Goal: Transaction & Acquisition: Purchase product/service

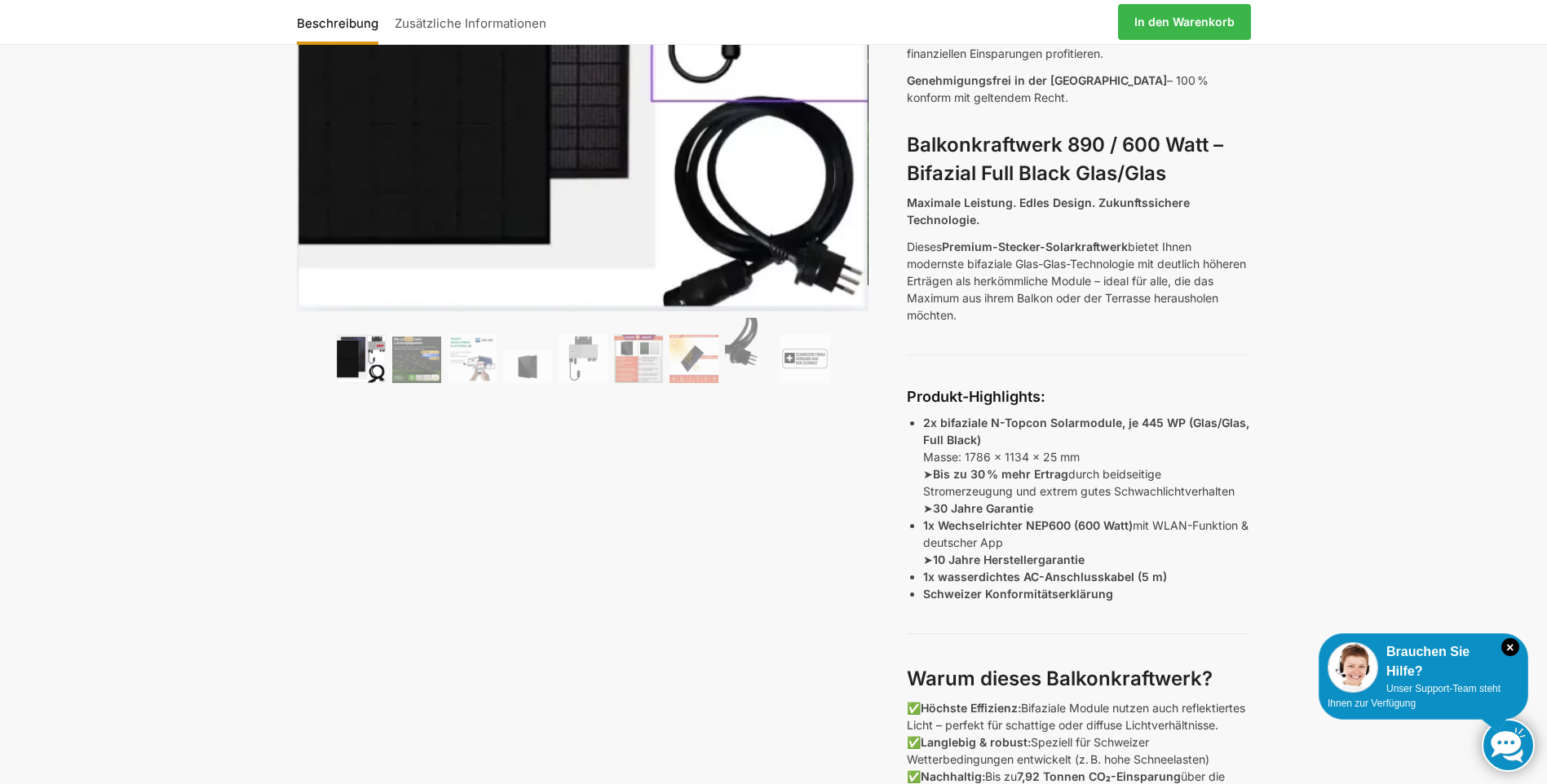
scroll to position [407, 0]
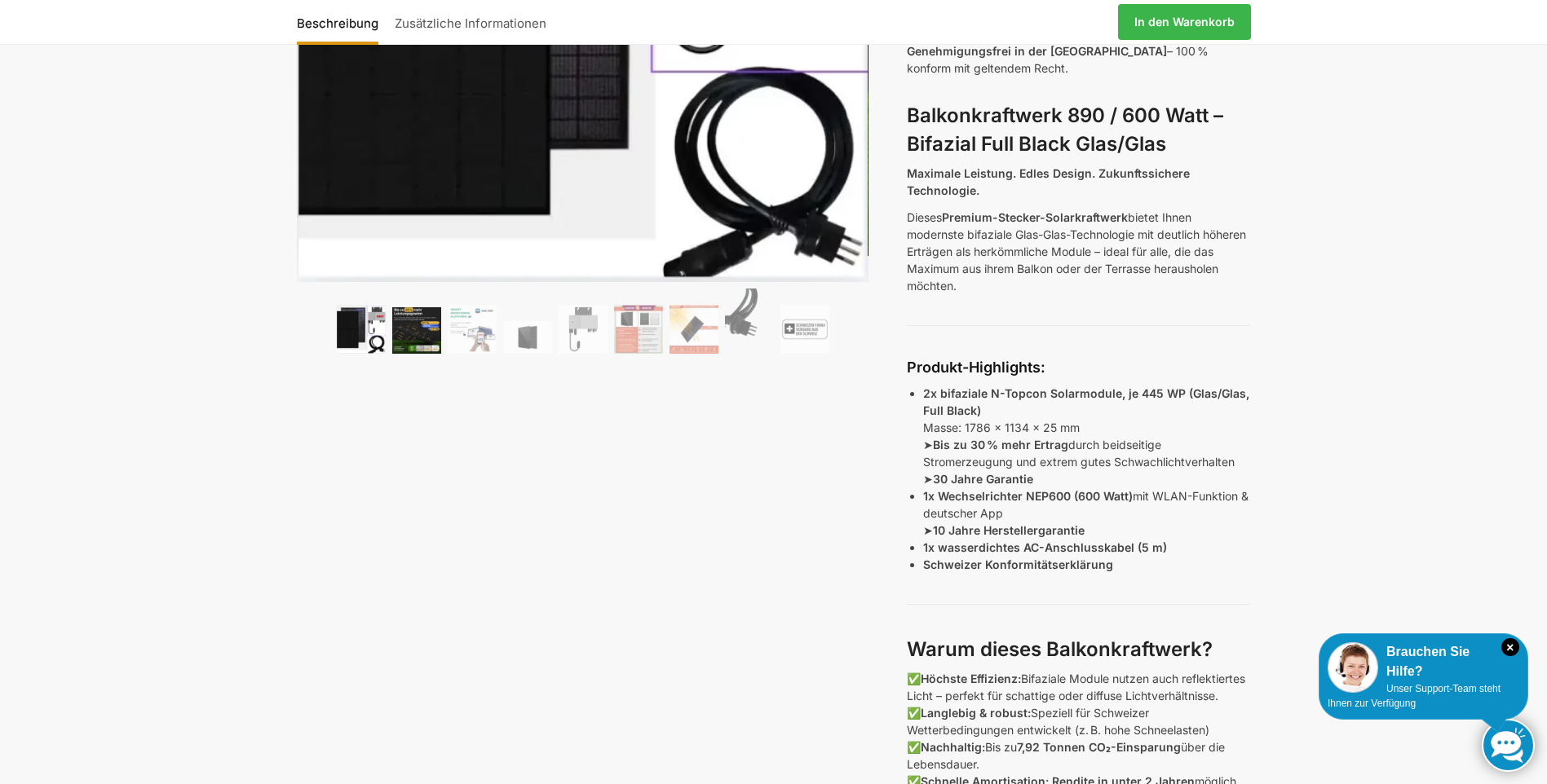
click at [435, 340] on img at bounding box center [417, 330] width 49 height 46
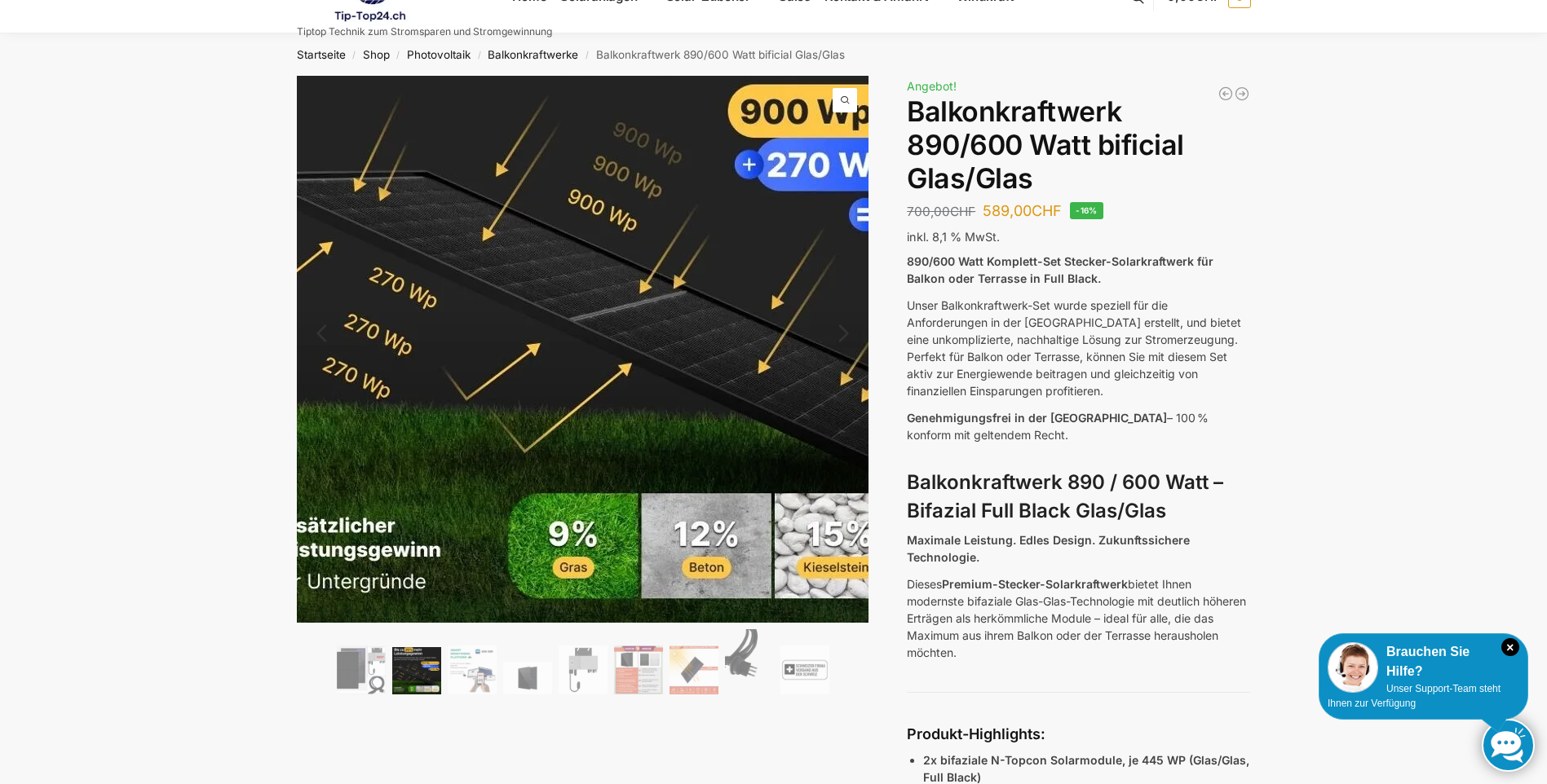
scroll to position [0, 0]
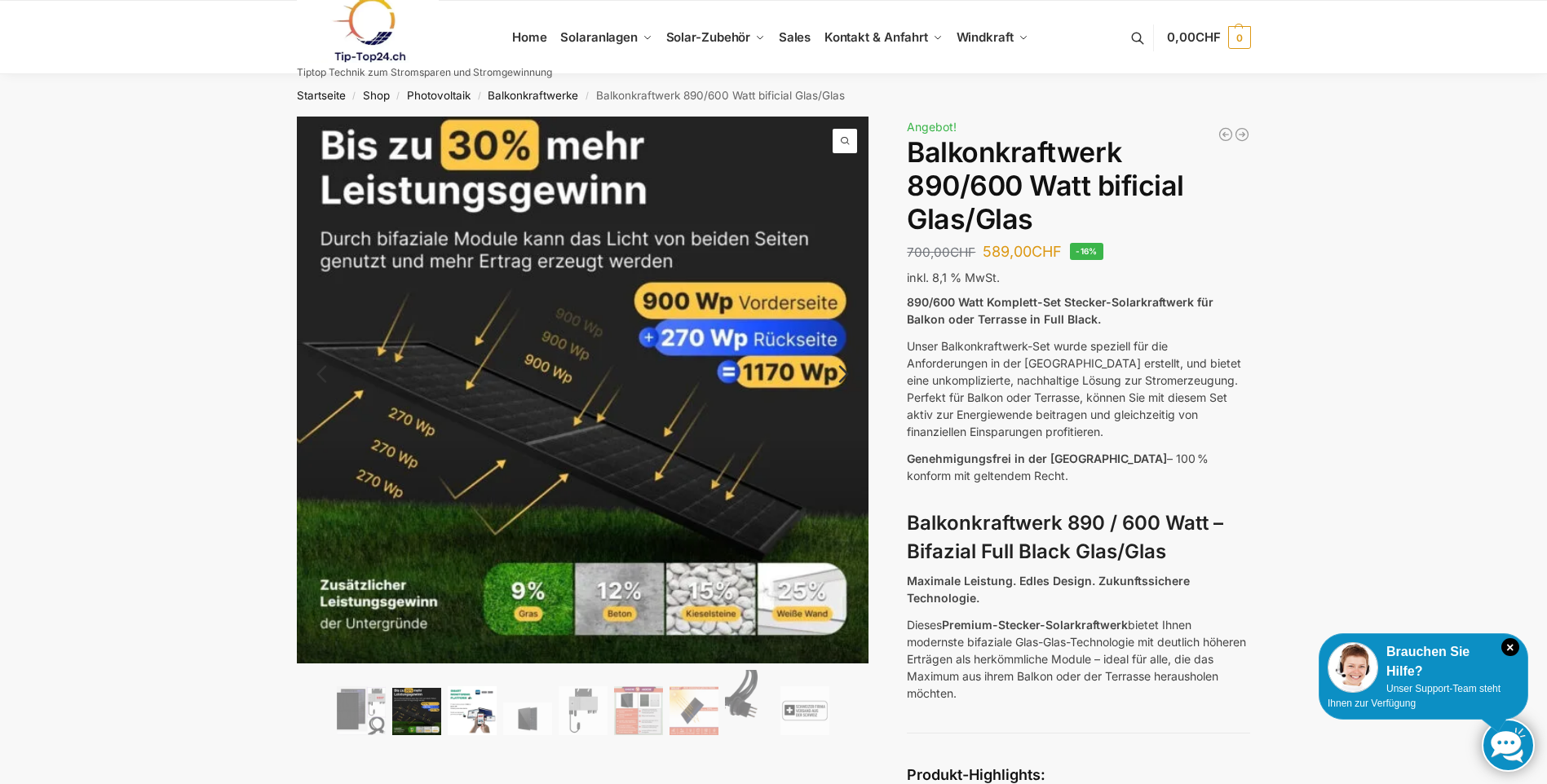
click at [478, 723] on img at bounding box center [473, 711] width 49 height 49
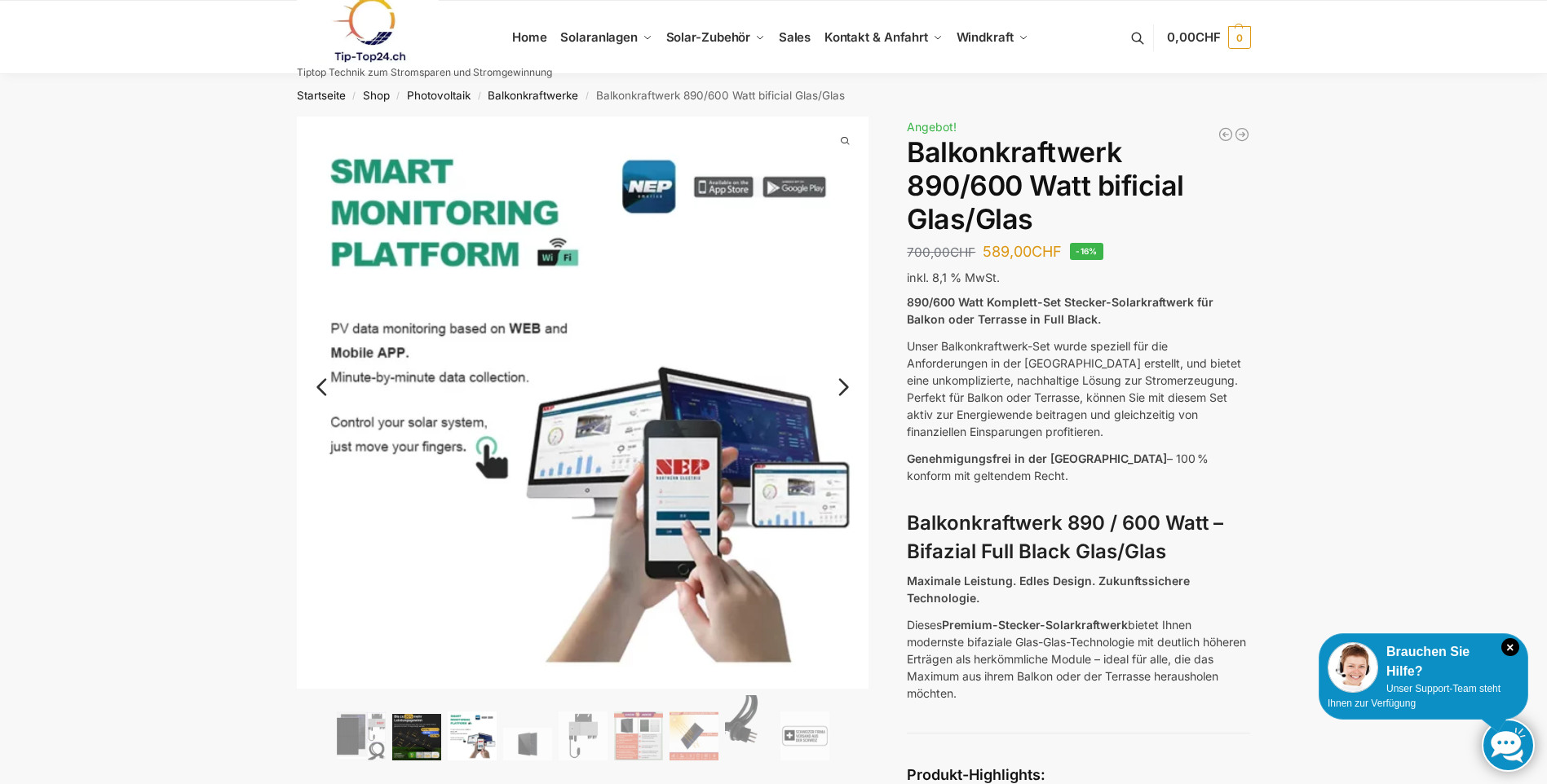
click at [422, 724] on img at bounding box center [417, 737] width 49 height 46
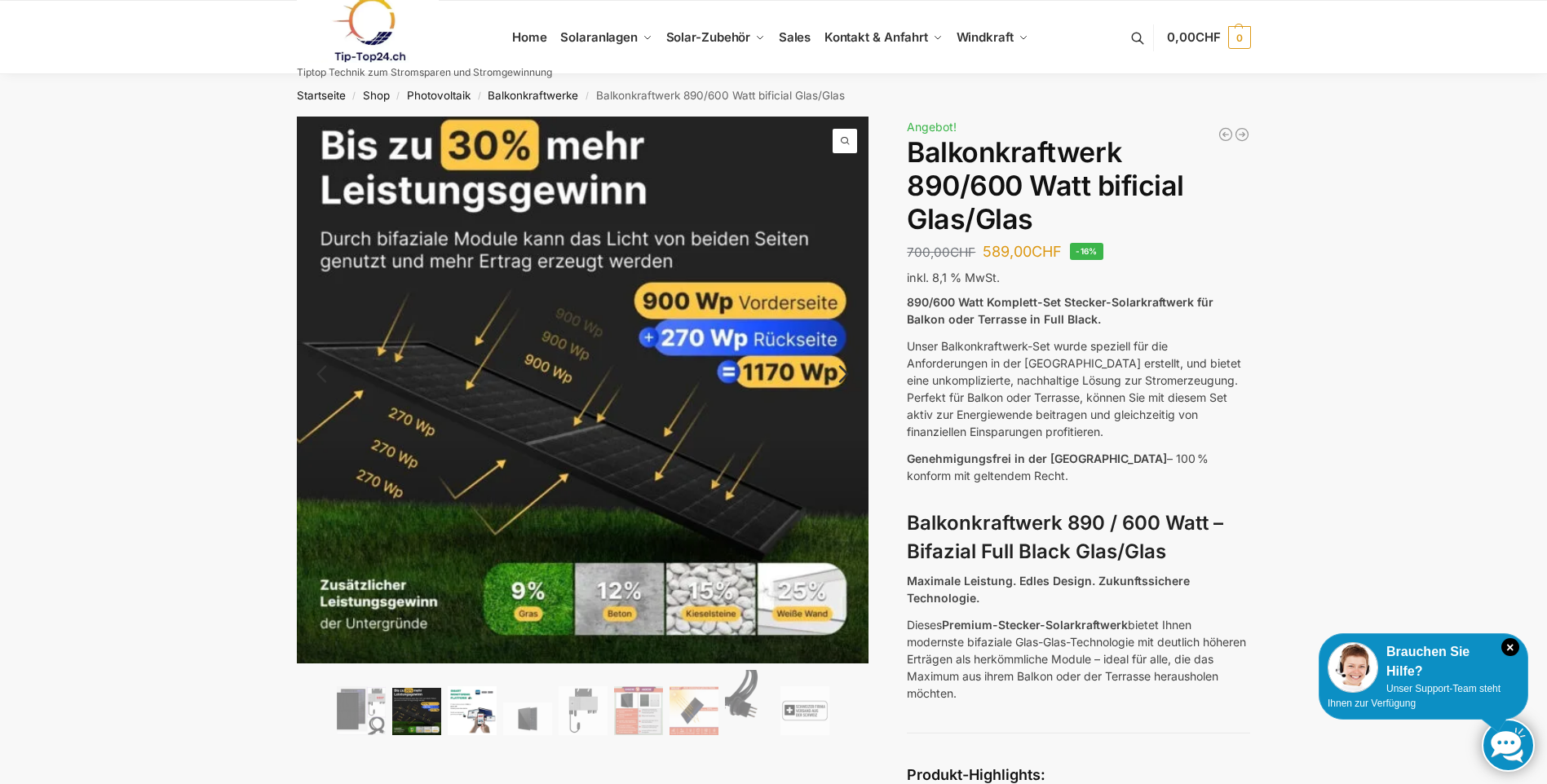
click at [477, 715] on img at bounding box center [473, 711] width 49 height 49
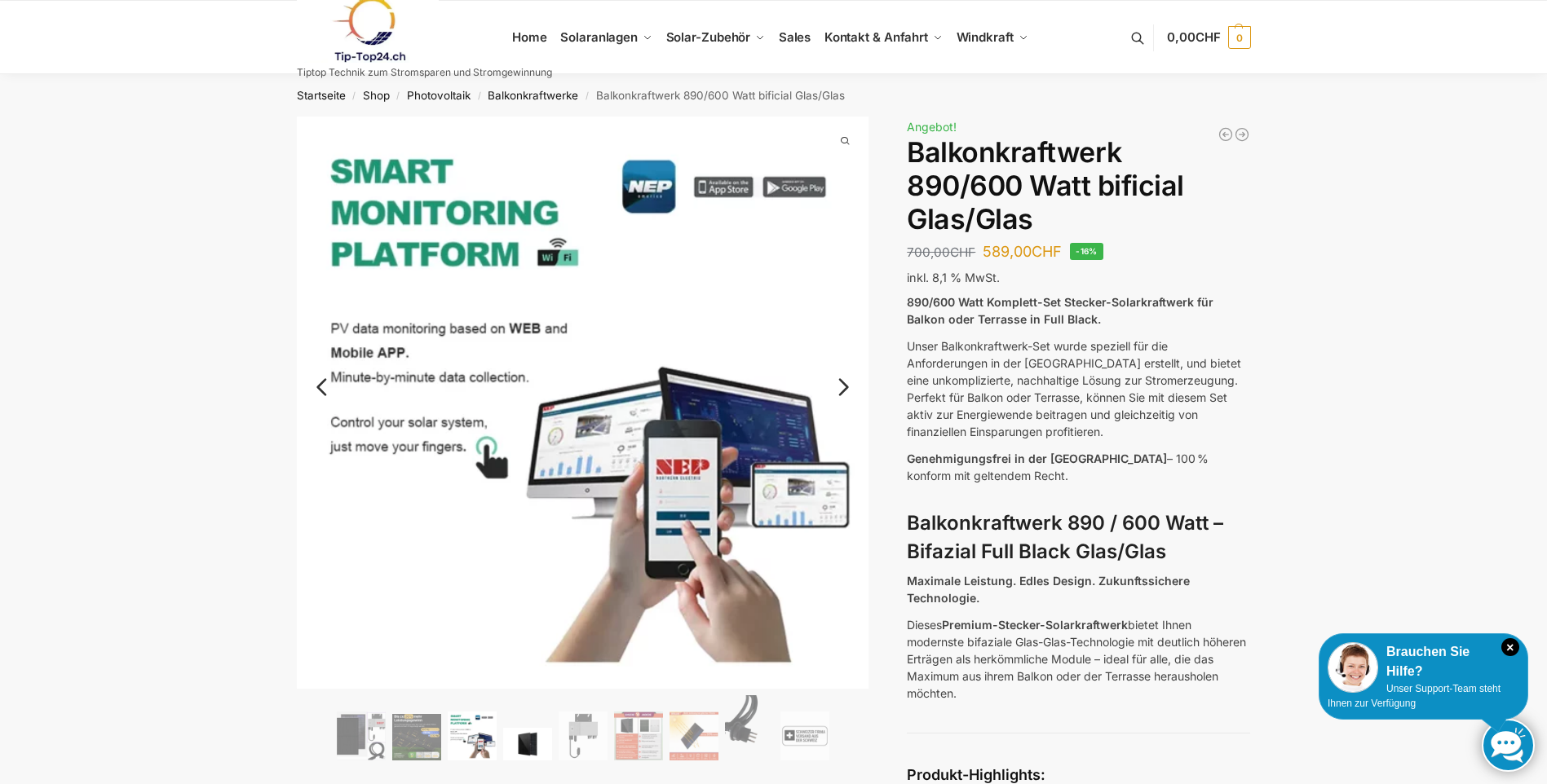
click at [525, 728] on img at bounding box center [528, 744] width 49 height 32
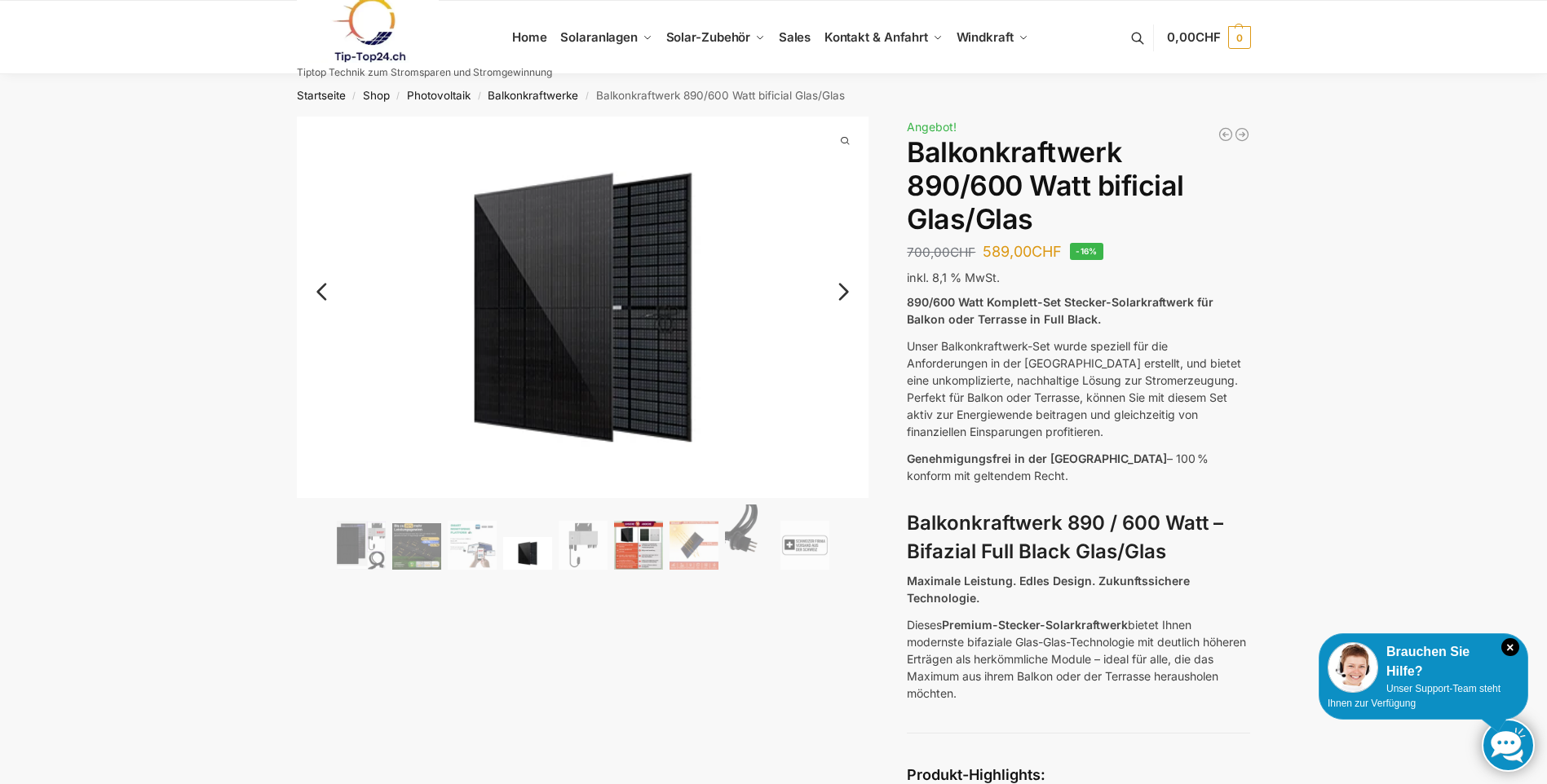
click at [639, 554] on img at bounding box center [639, 545] width 49 height 49
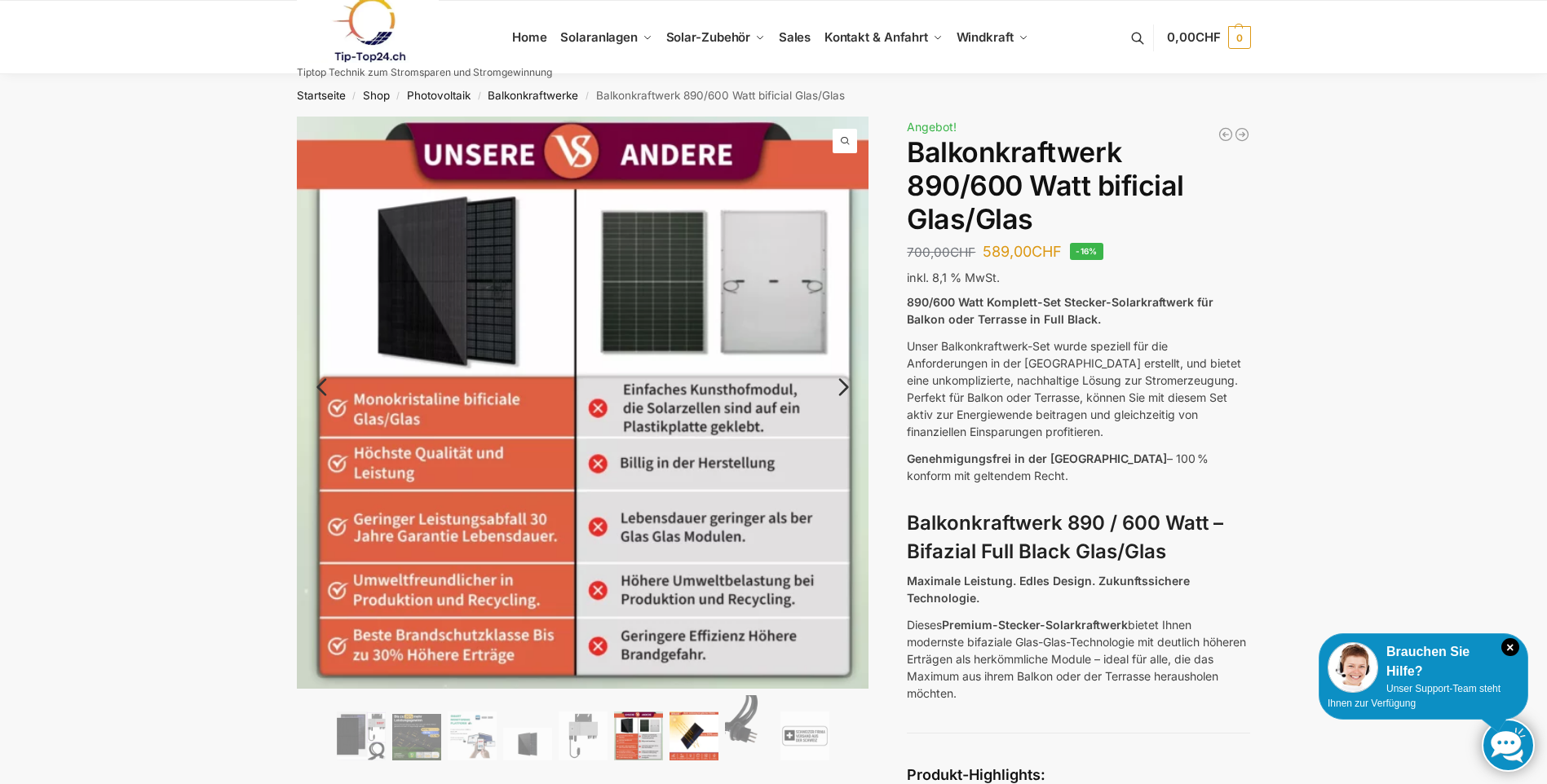
click at [684, 748] on img at bounding box center [694, 737] width 49 height 49
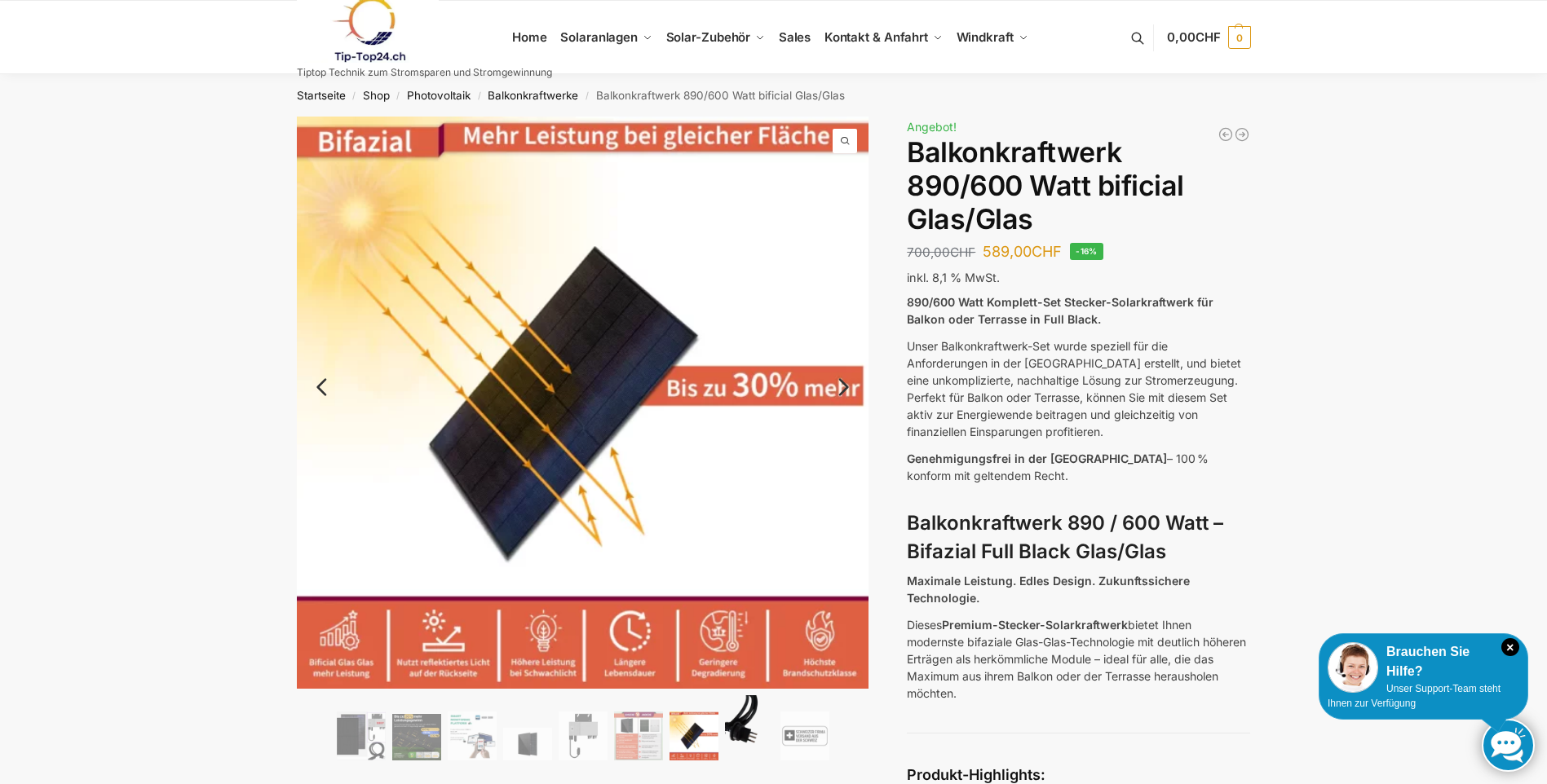
click at [756, 739] on img at bounding box center [749, 727] width 49 height 65
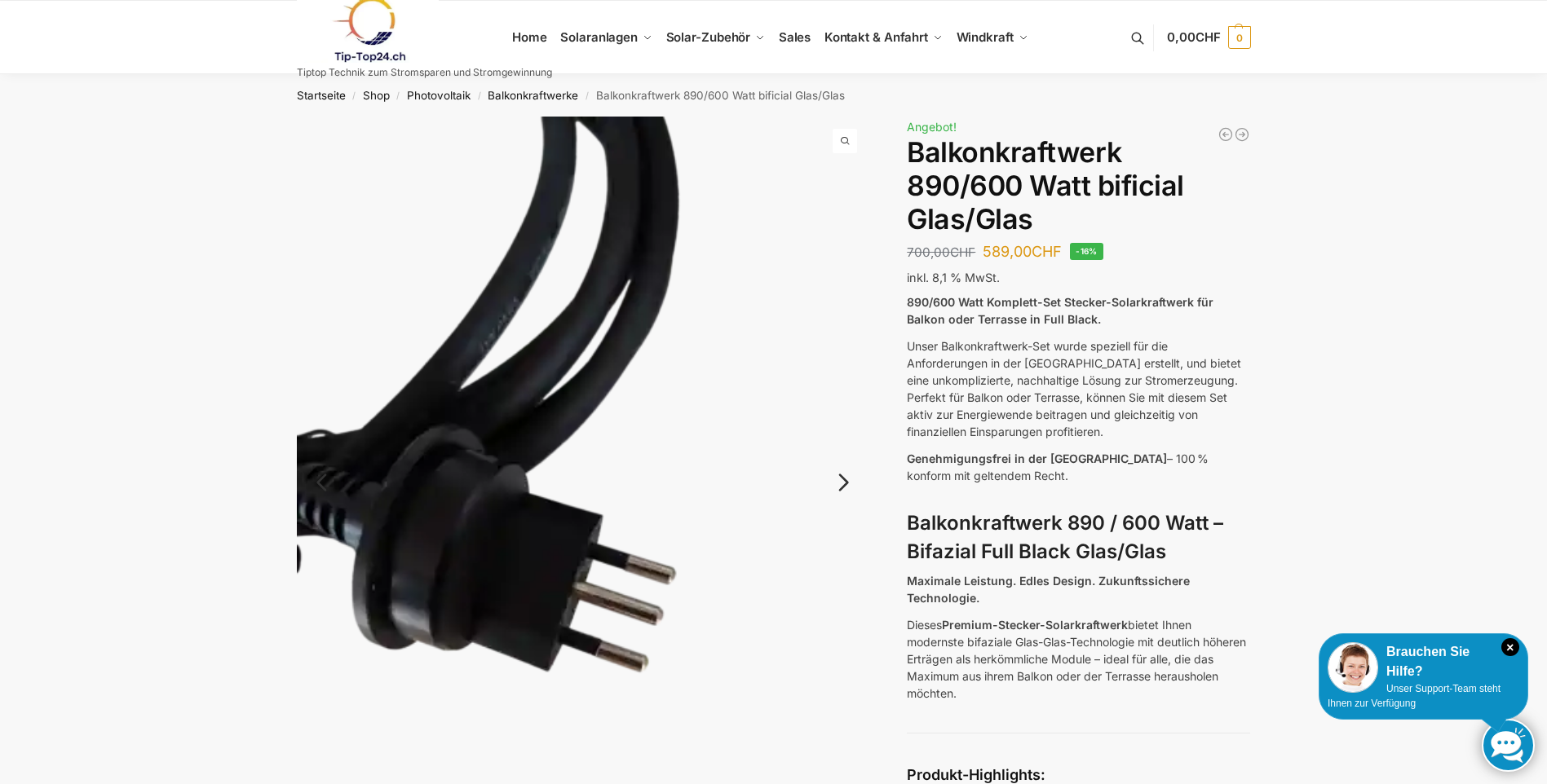
click at [786, 737] on img at bounding box center [583, 497] width 572 height 762
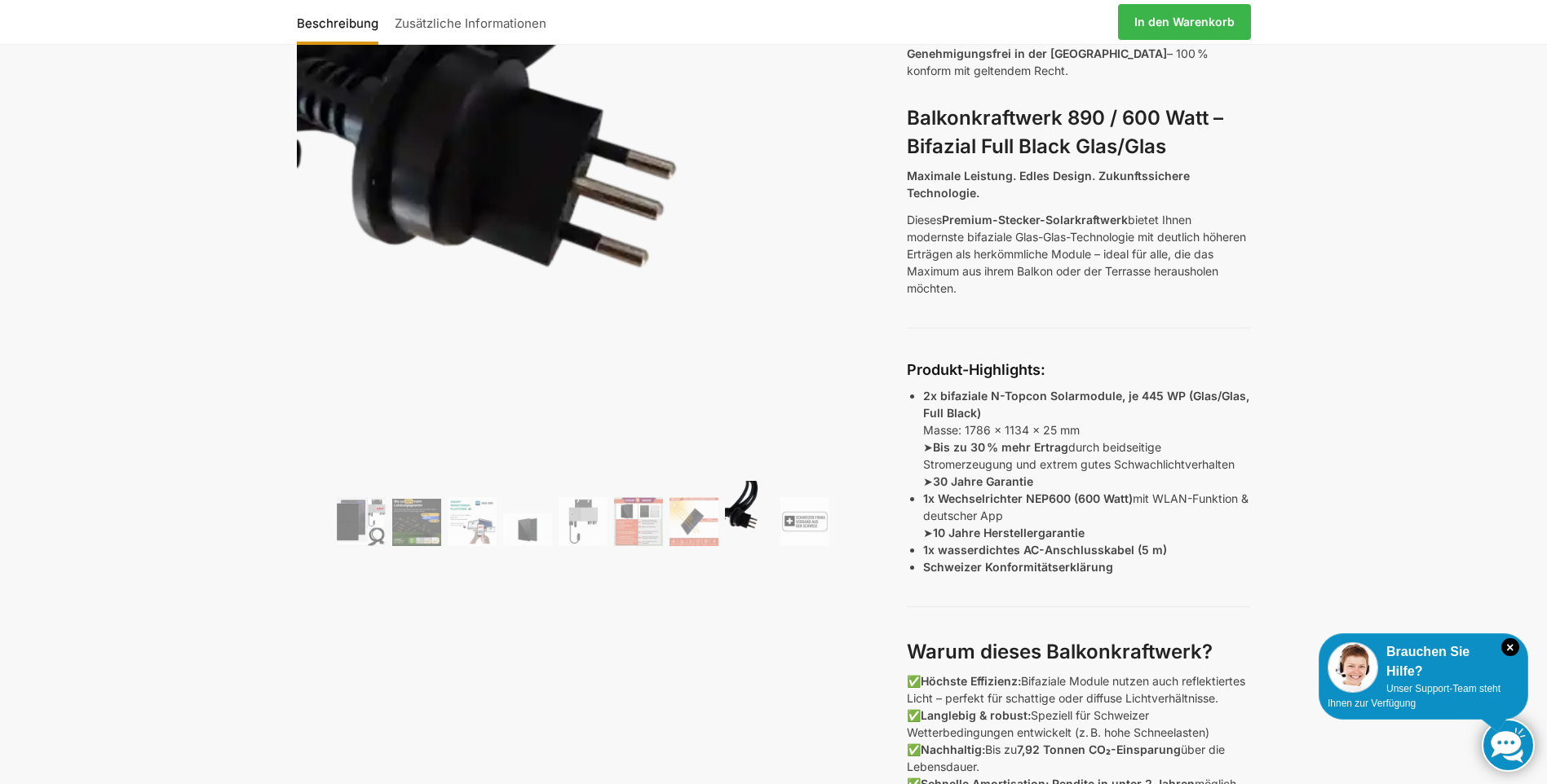
scroll to position [407, 0]
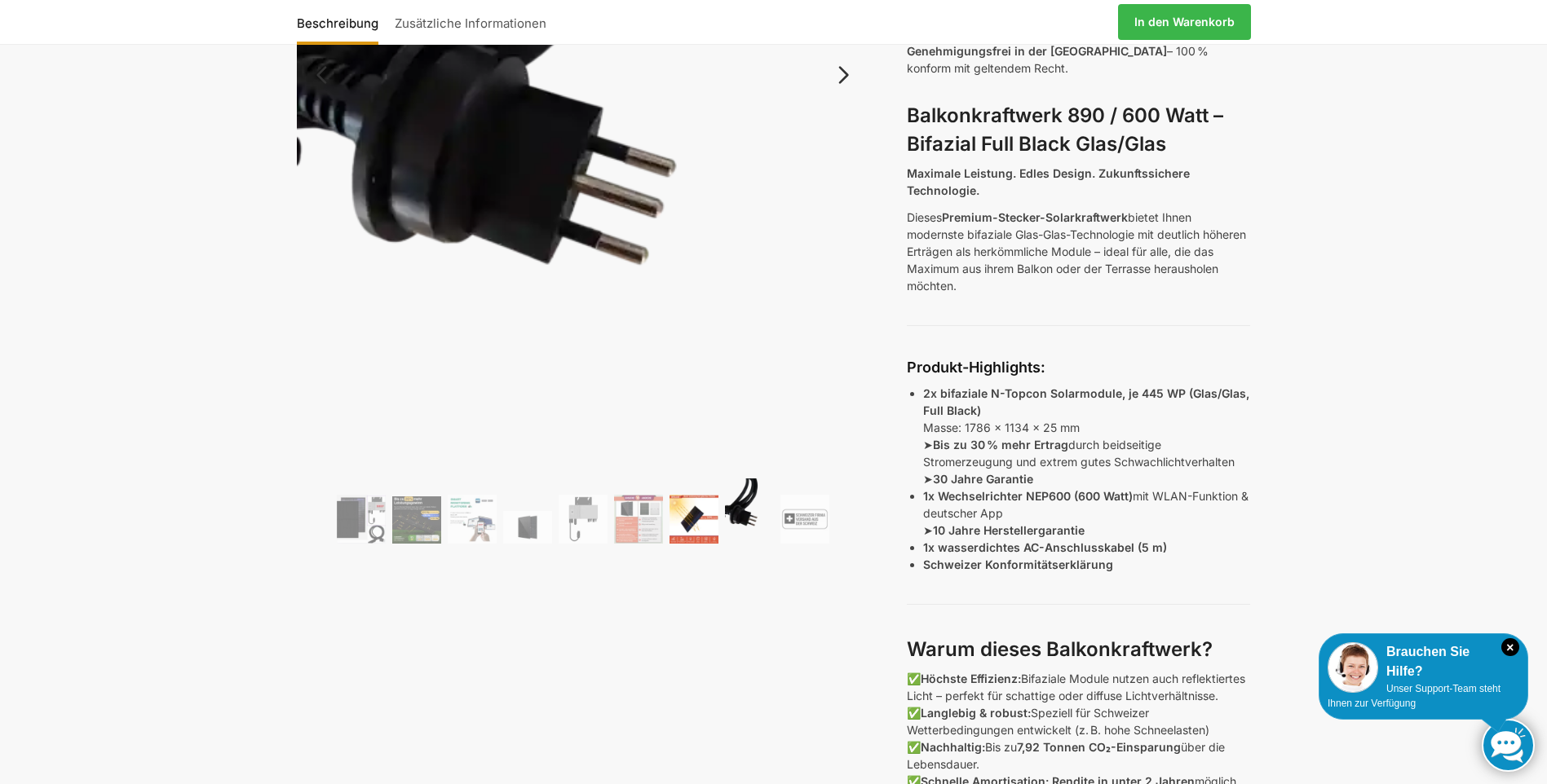
click at [701, 528] on img at bounding box center [694, 520] width 49 height 49
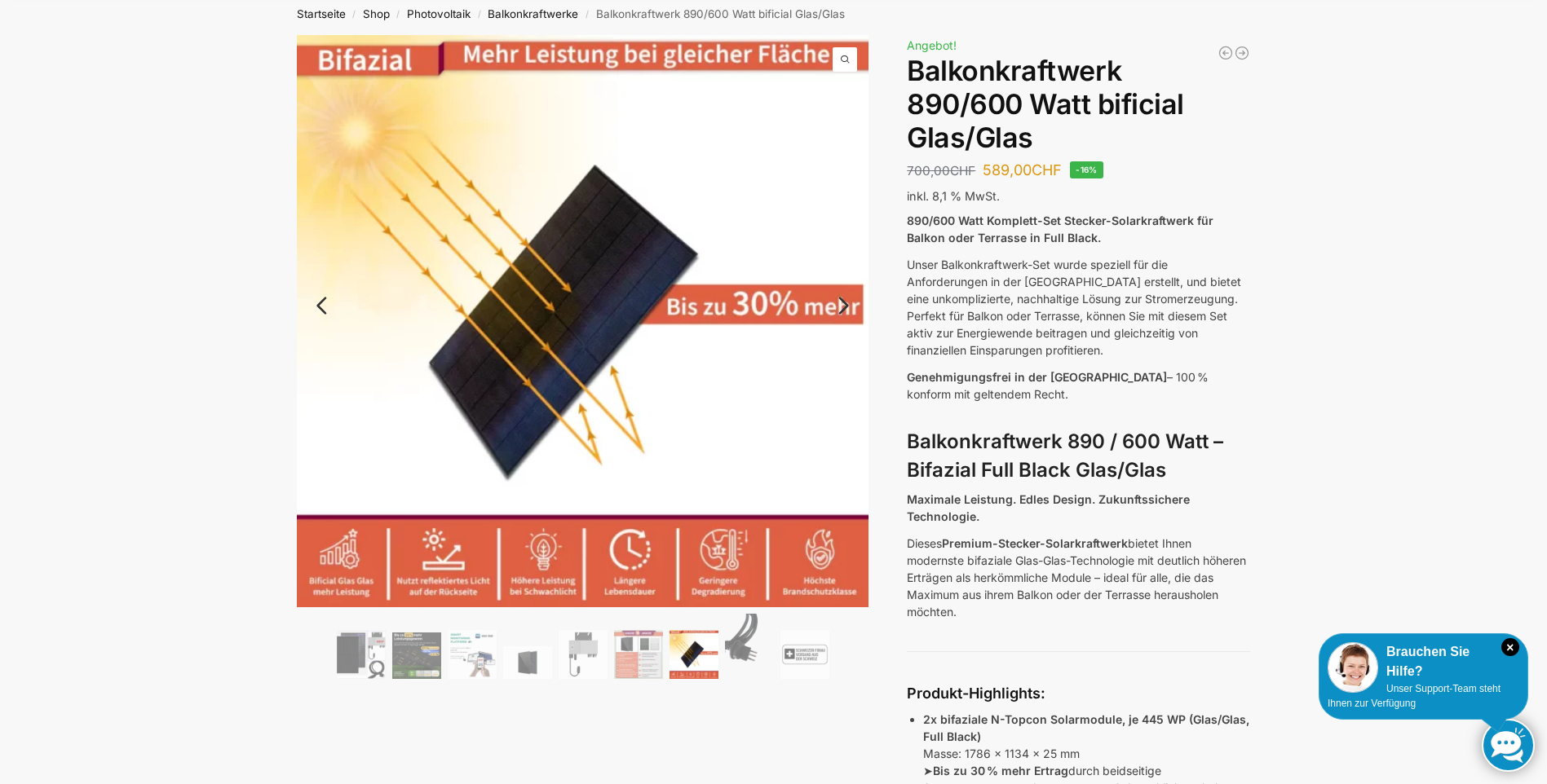
scroll to position [0, 0]
